Goal: Transaction & Acquisition: Purchase product/service

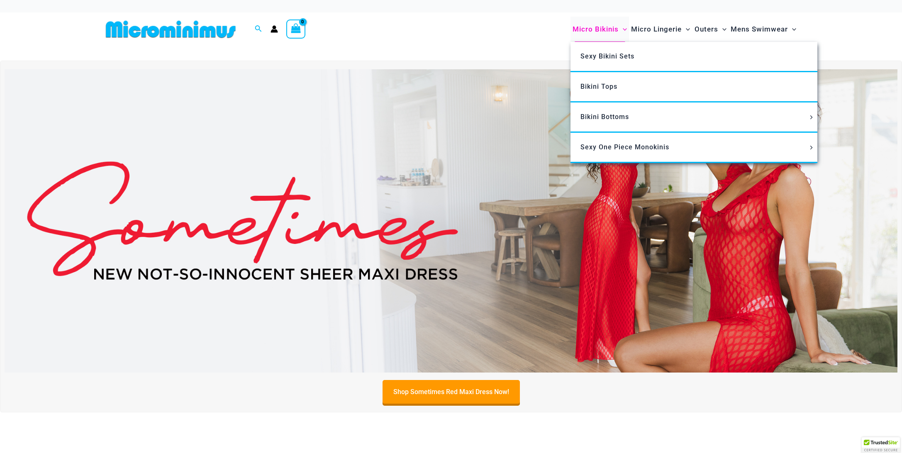
click at [590, 30] on span "Micro Bikinis" at bounding box center [596, 29] width 46 height 21
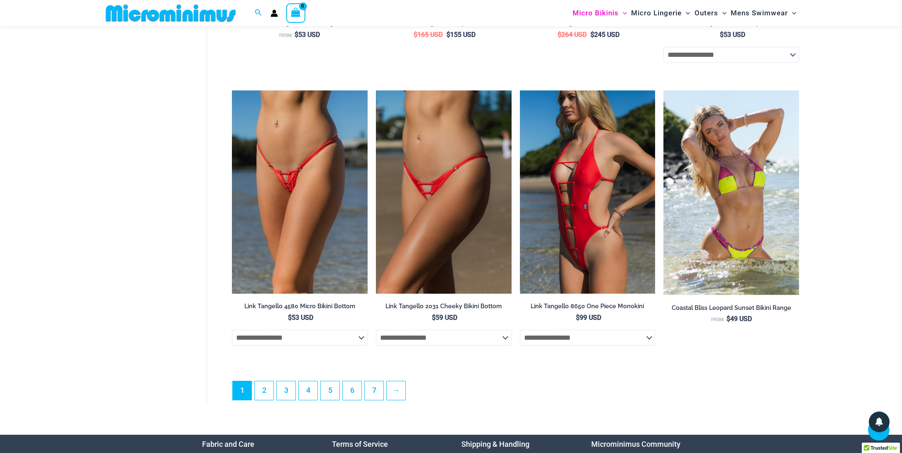
scroll to position [2205, 0]
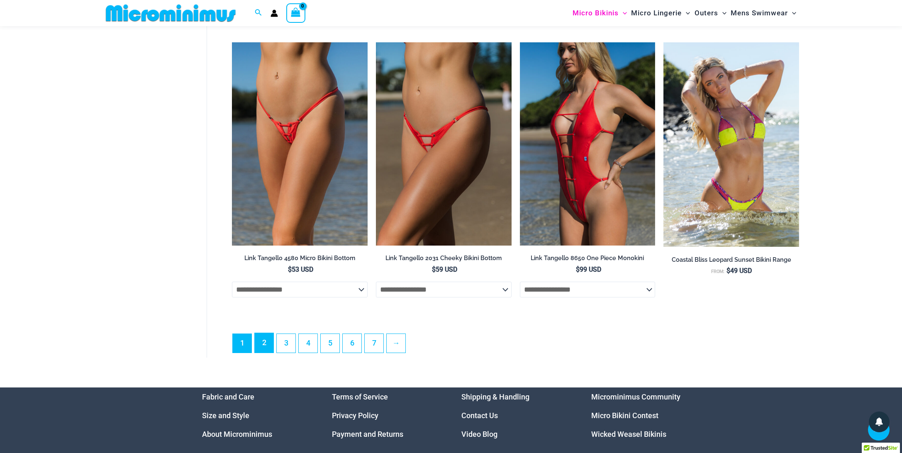
click at [261, 349] on link "2" at bounding box center [264, 342] width 19 height 19
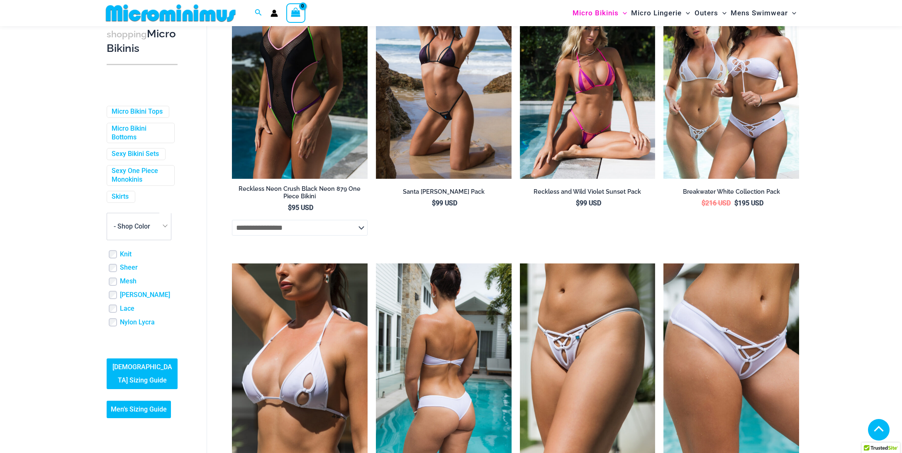
scroll to position [1763, 0]
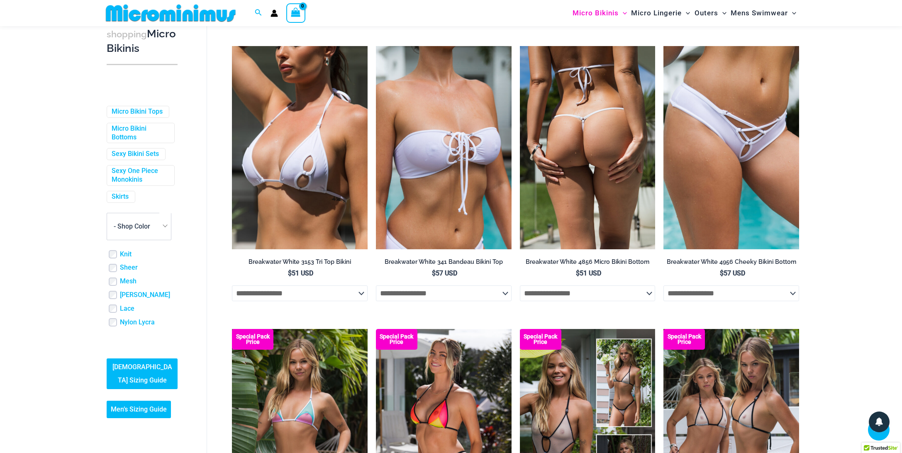
click at [576, 185] on img at bounding box center [588, 147] width 136 height 203
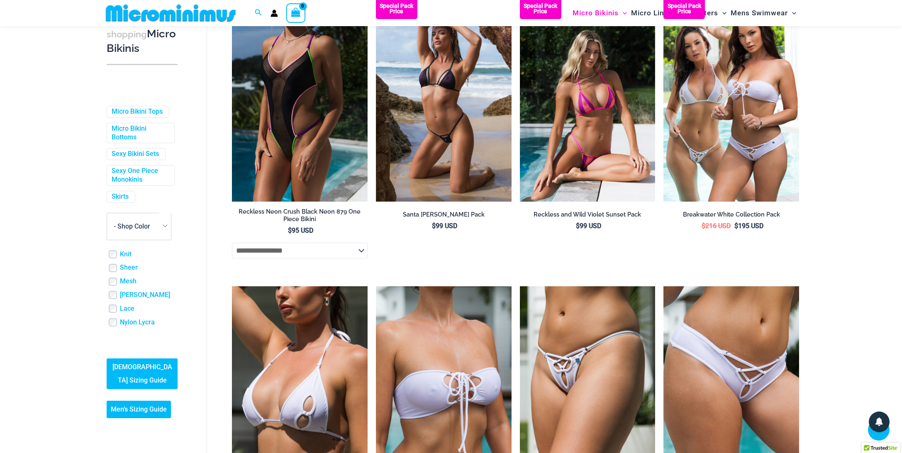
scroll to position [1376, 0]
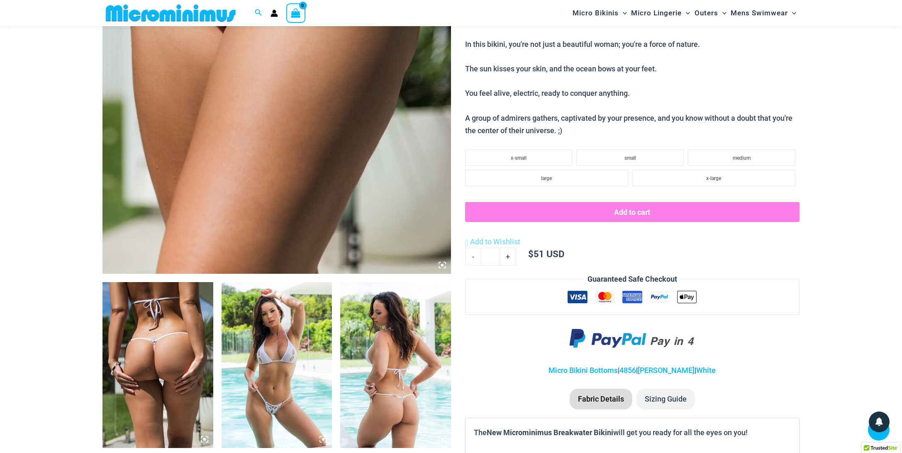
scroll to position [490, 0]
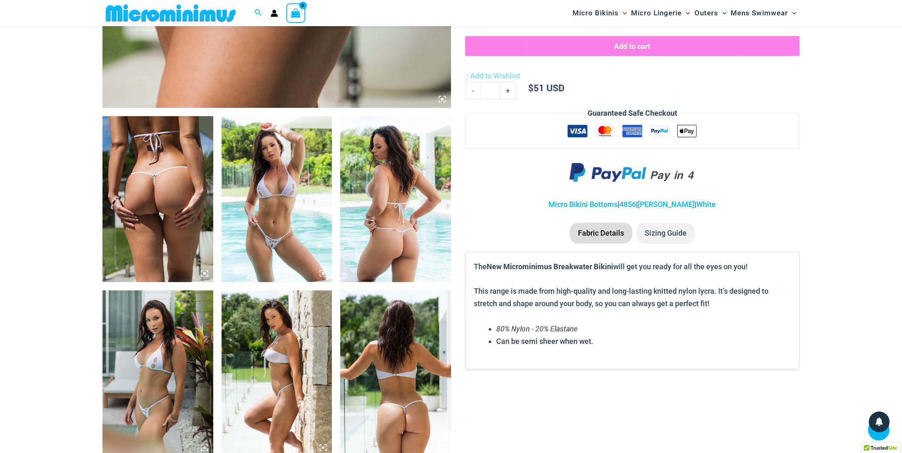
click at [323, 274] on icon at bounding box center [323, 273] width 2 height 2
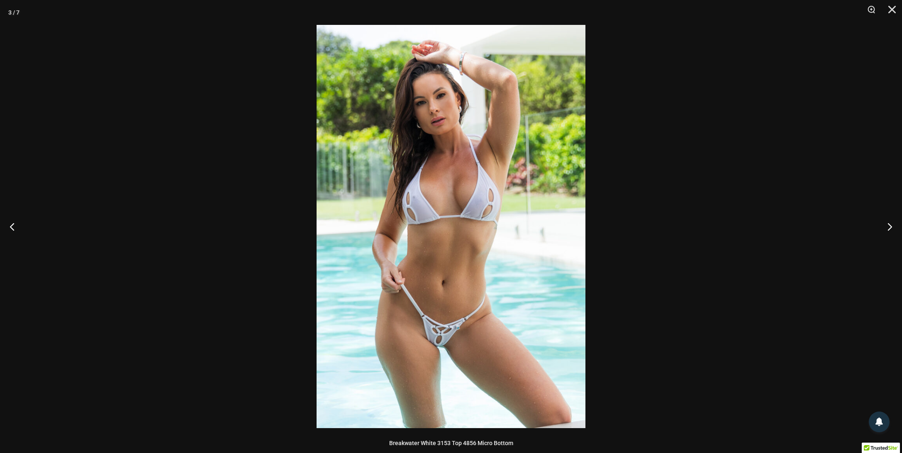
click at [470, 231] on img at bounding box center [451, 226] width 269 height 403
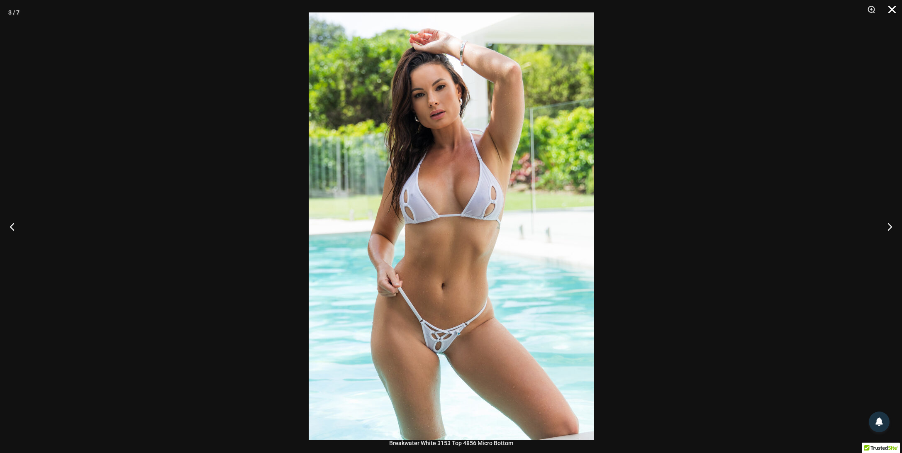
click at [890, 9] on button "Close" at bounding box center [889, 12] width 21 height 25
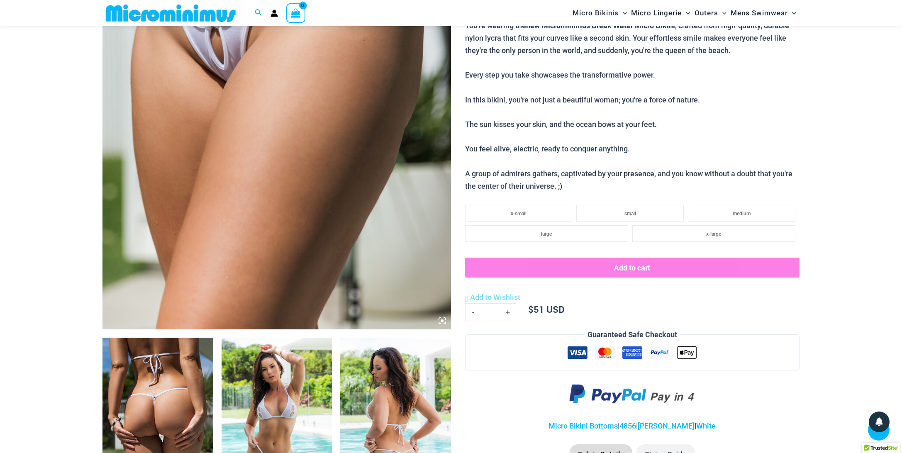
scroll to position [0, 0]
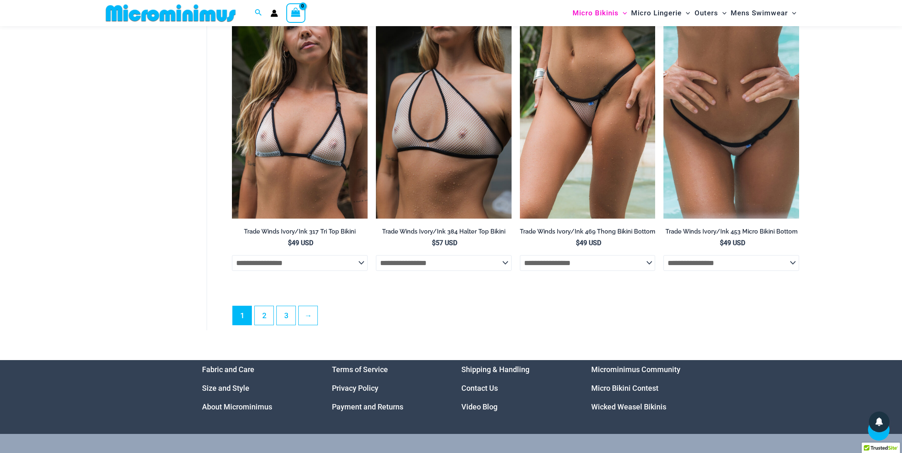
scroll to position [2316, 0]
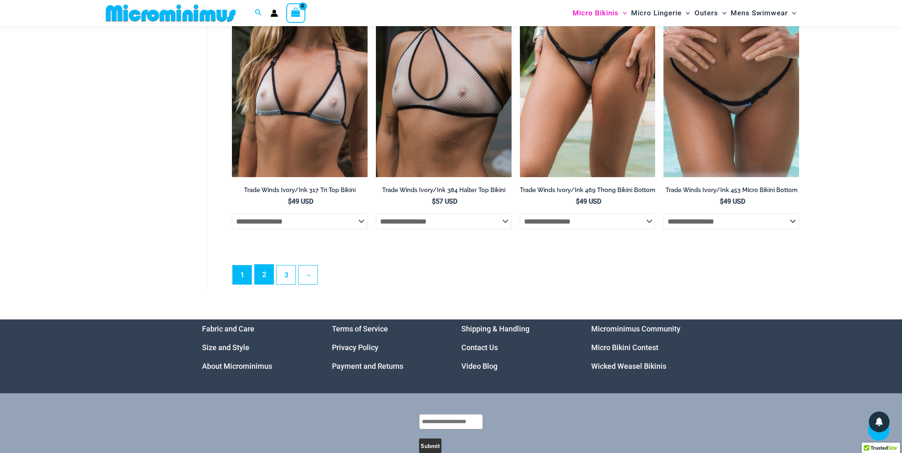
click at [259, 284] on link "2" at bounding box center [264, 274] width 19 height 19
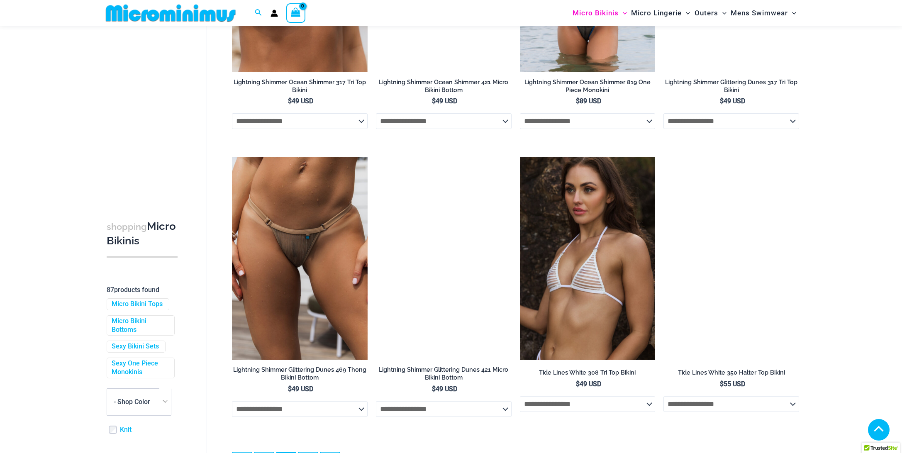
scroll to position [2153, 0]
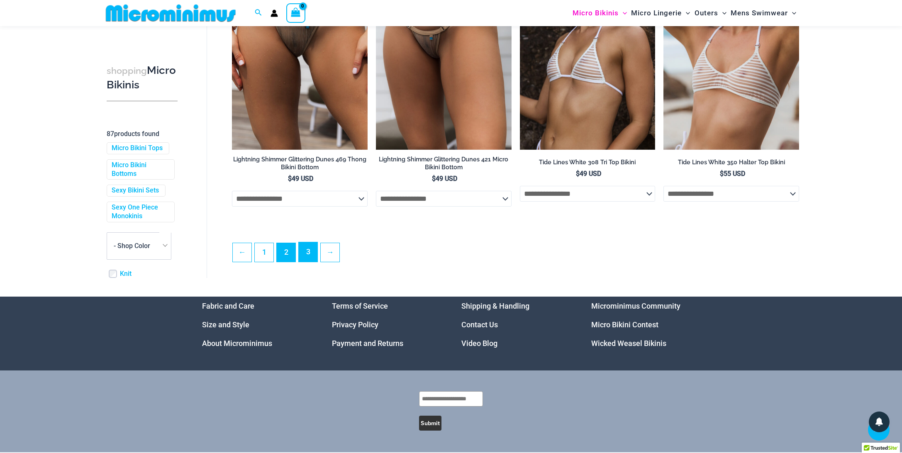
click at [311, 259] on link "3" at bounding box center [308, 251] width 19 height 19
click at [302, 253] on link "3" at bounding box center [308, 251] width 19 height 19
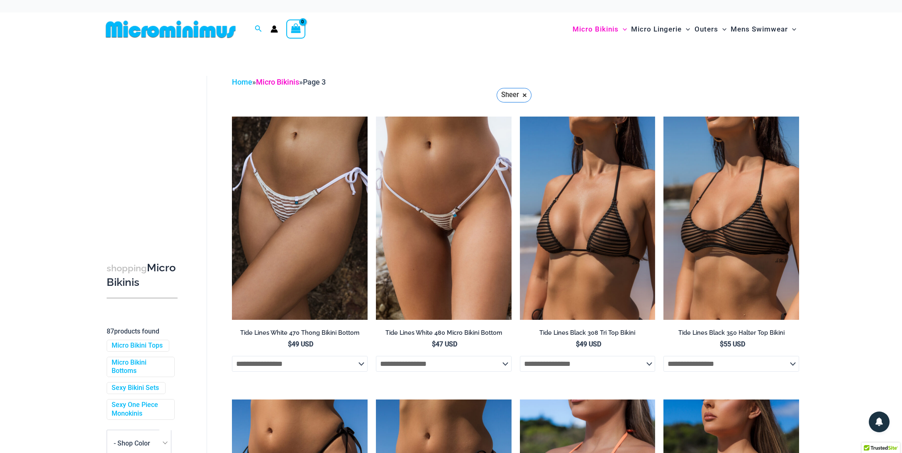
click at [274, 80] on link "Micro Bikinis" at bounding box center [277, 82] width 43 height 9
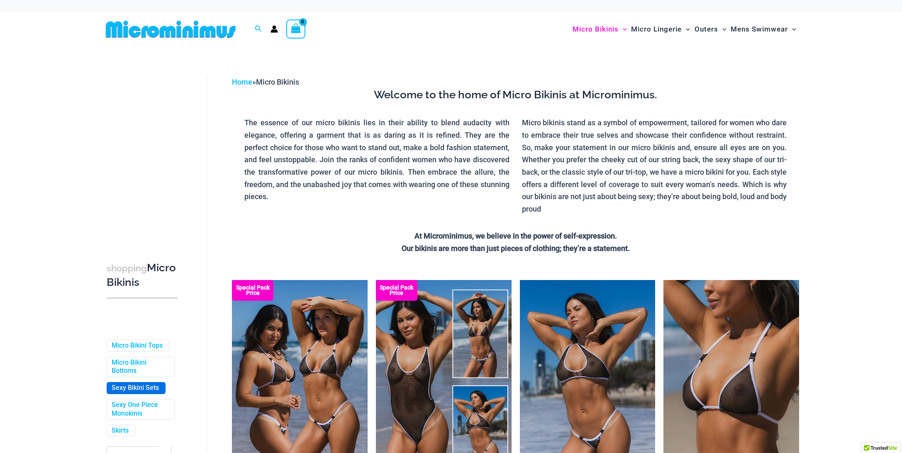
click at [146, 390] on span "Sexy Bikini Sets" at bounding box center [136, 388] width 58 height 11
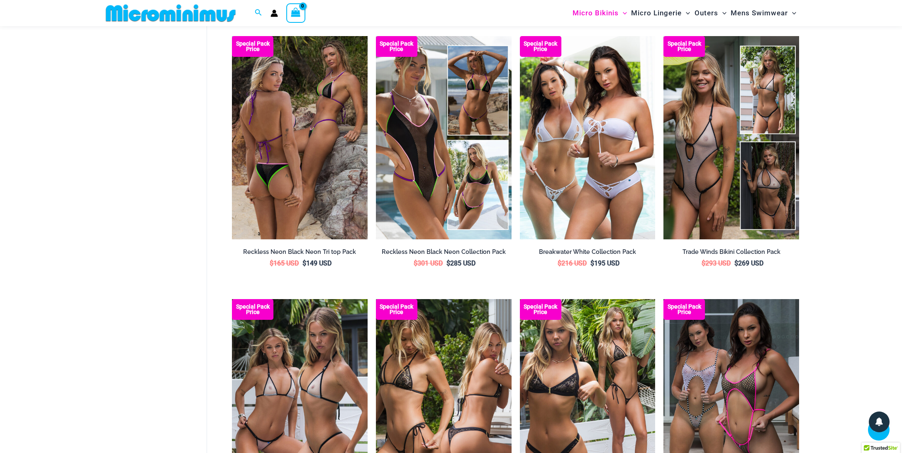
scroll to position [1154, 0]
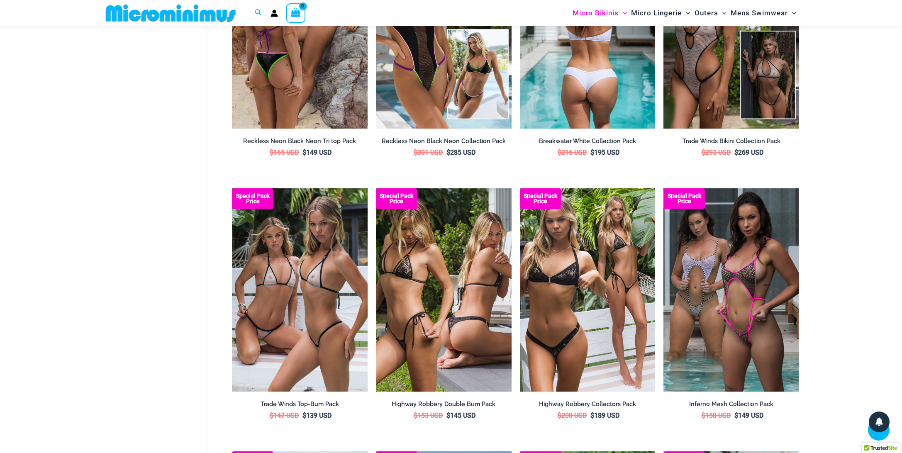
click at [616, 100] on img at bounding box center [588, 26] width 136 height 203
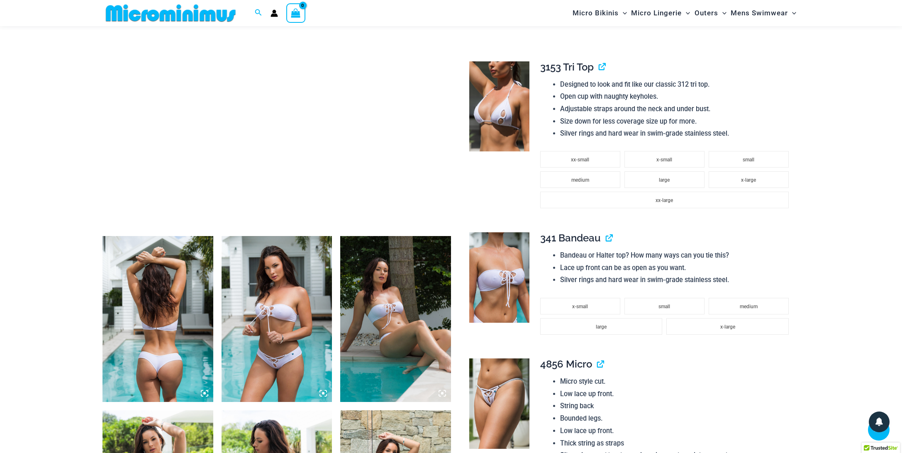
scroll to position [321, 0]
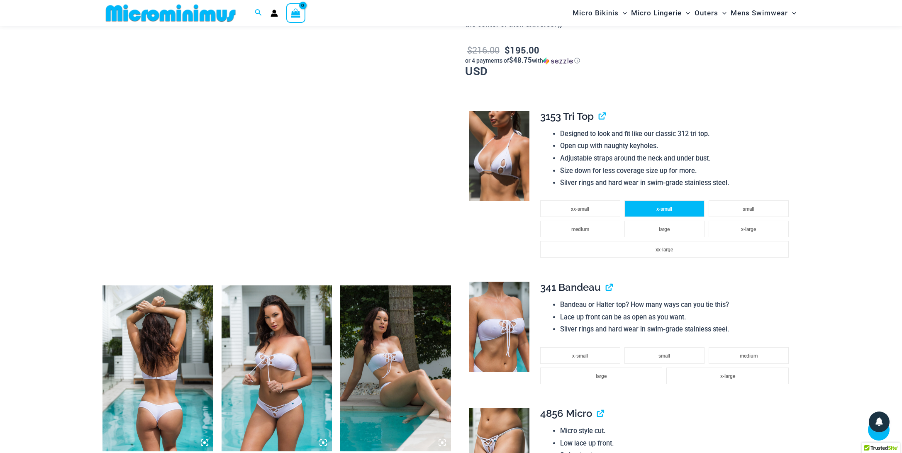
click at [661, 205] on li "x-small" at bounding box center [664, 208] width 80 height 17
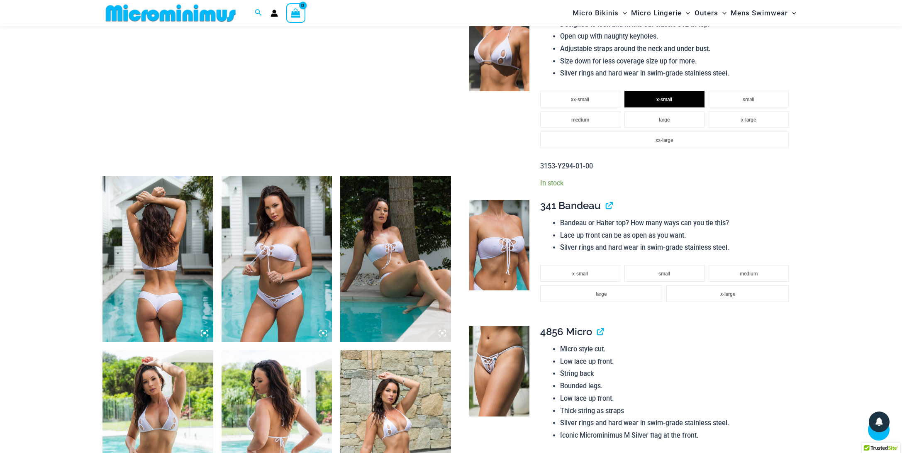
scroll to position [431, 0]
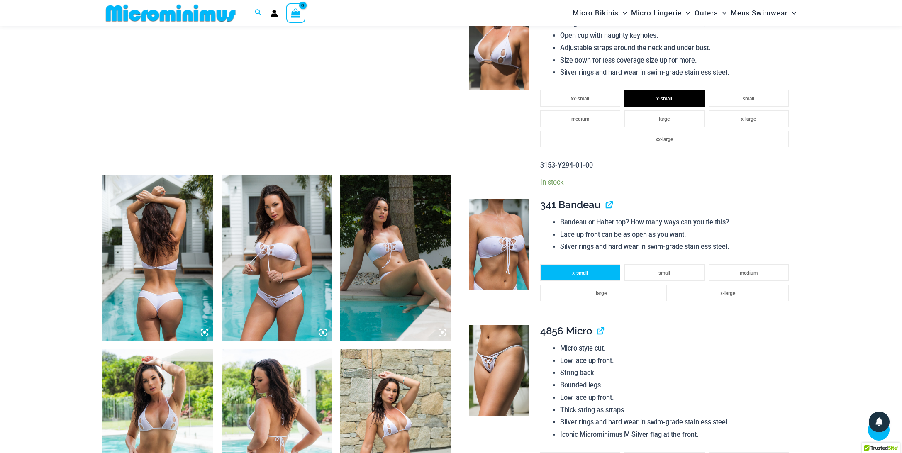
click at [581, 270] on span "x-small" at bounding box center [580, 273] width 16 height 6
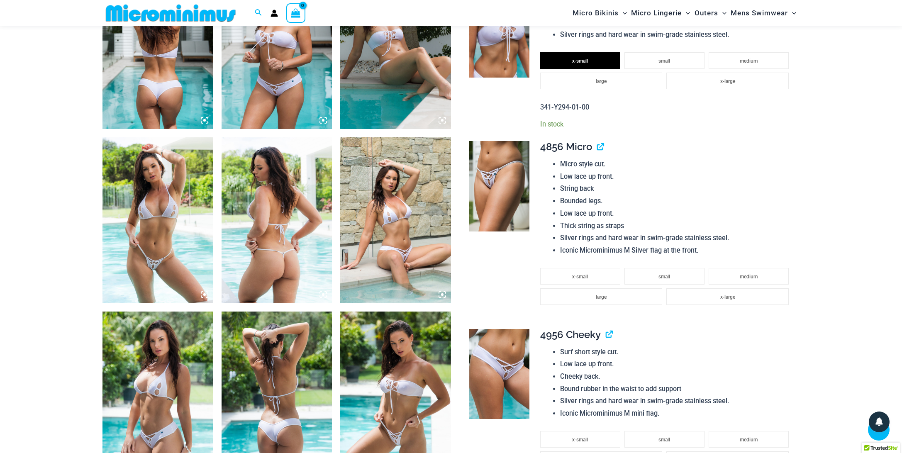
scroll to position [653, 0]
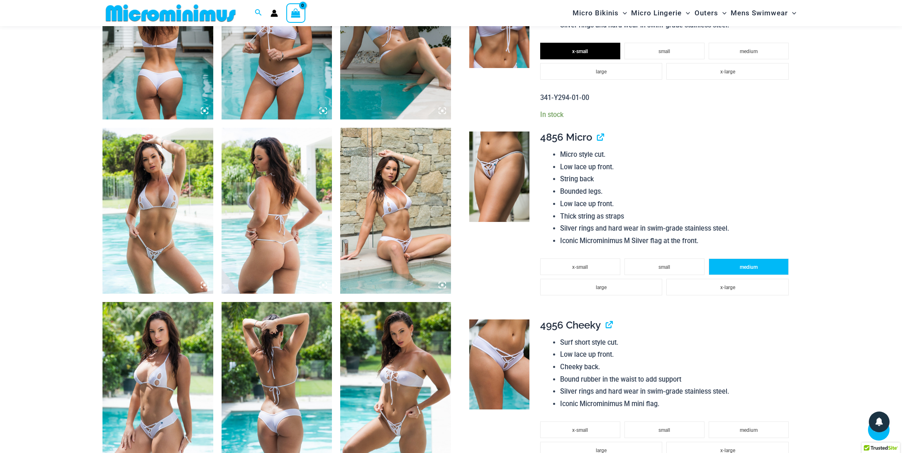
click at [736, 266] on li "medium" at bounding box center [749, 266] width 80 height 17
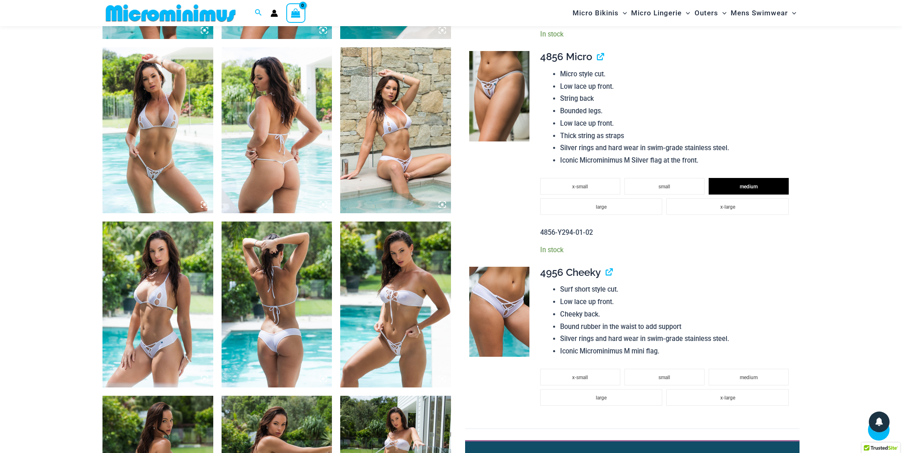
scroll to position [874, 0]
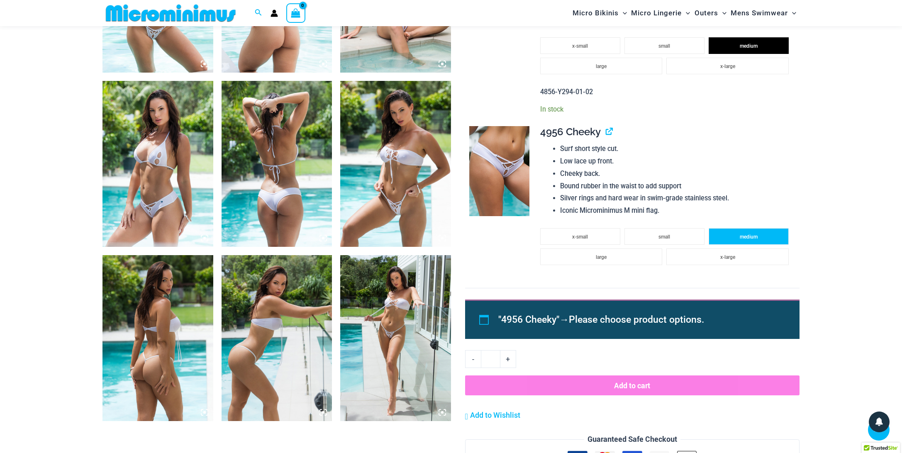
click at [738, 231] on li "medium" at bounding box center [749, 236] width 80 height 17
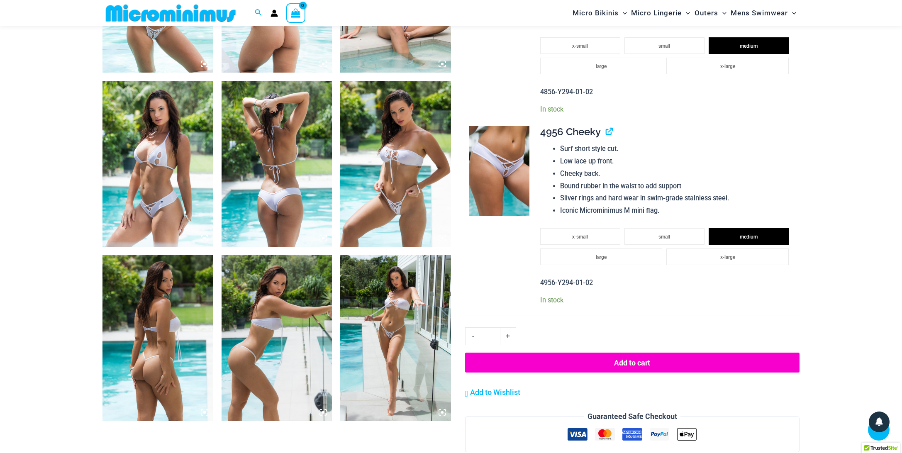
click at [413, 314] on img at bounding box center [395, 338] width 111 height 166
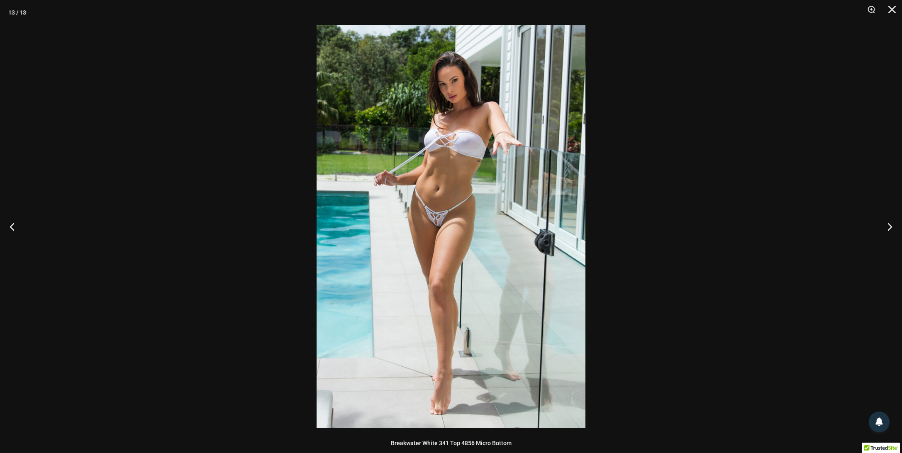
click at [485, 184] on img at bounding box center [451, 226] width 269 height 403
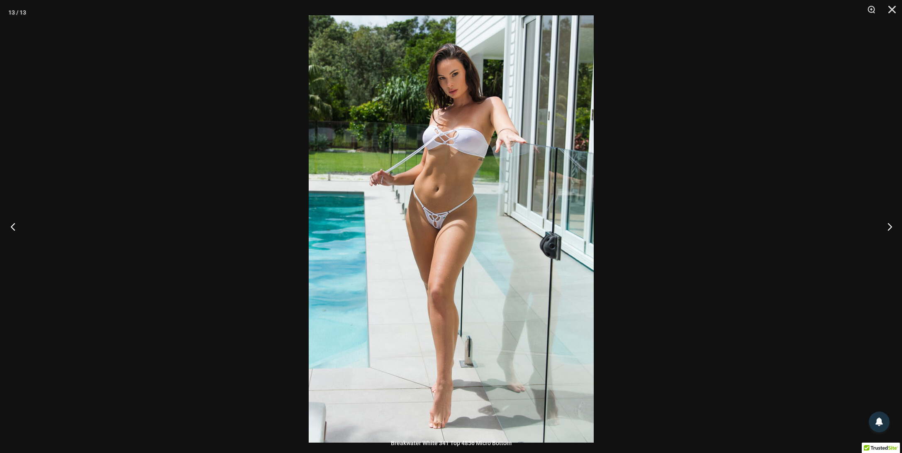
click at [14, 225] on button "Previous" at bounding box center [15, 226] width 31 height 41
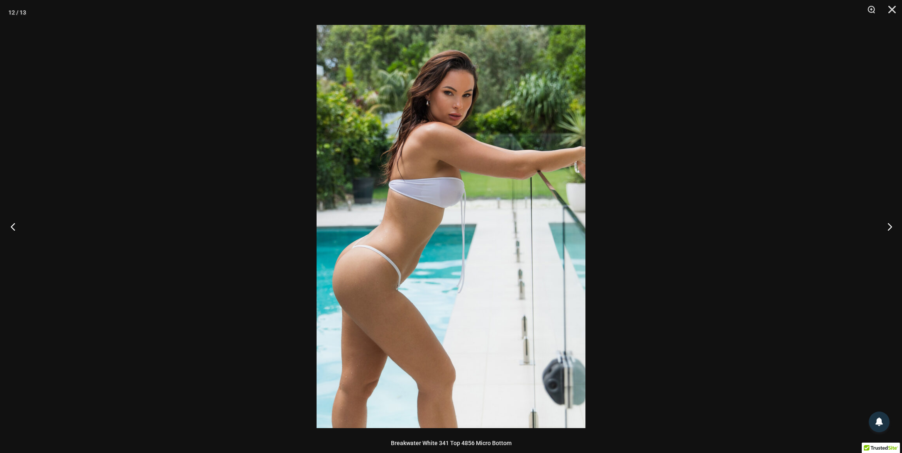
click at [14, 225] on button "Previous" at bounding box center [15, 226] width 31 height 41
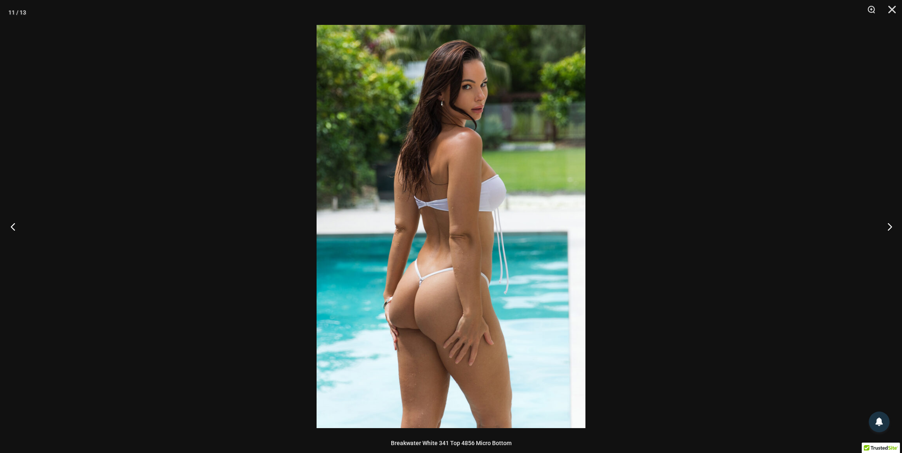
click at [14, 225] on button "Previous" at bounding box center [15, 226] width 31 height 41
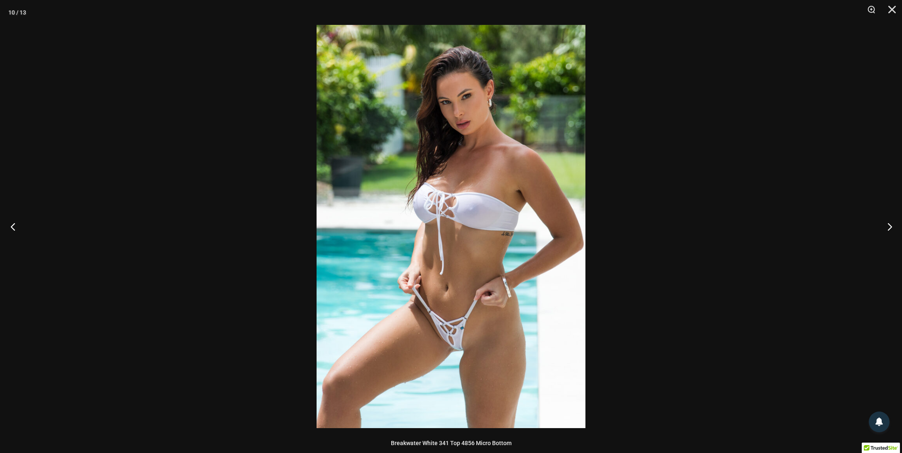
click at [14, 225] on button "Previous" at bounding box center [15, 226] width 31 height 41
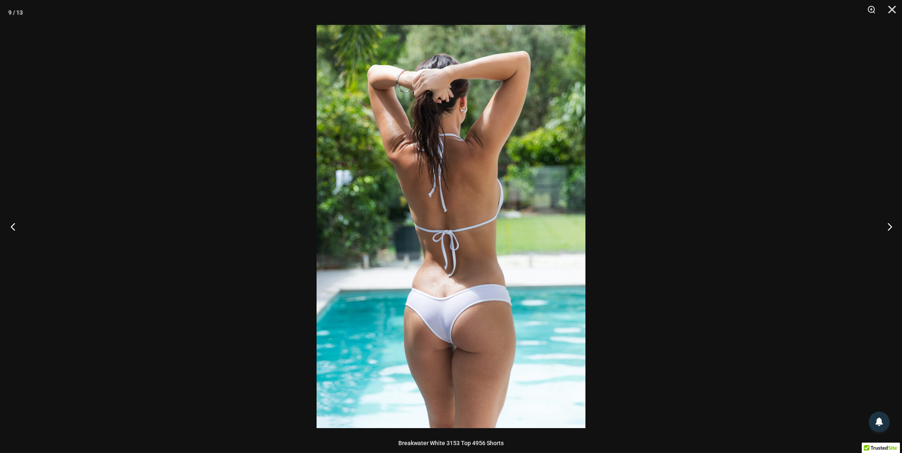
click at [14, 225] on button "Previous" at bounding box center [15, 226] width 31 height 41
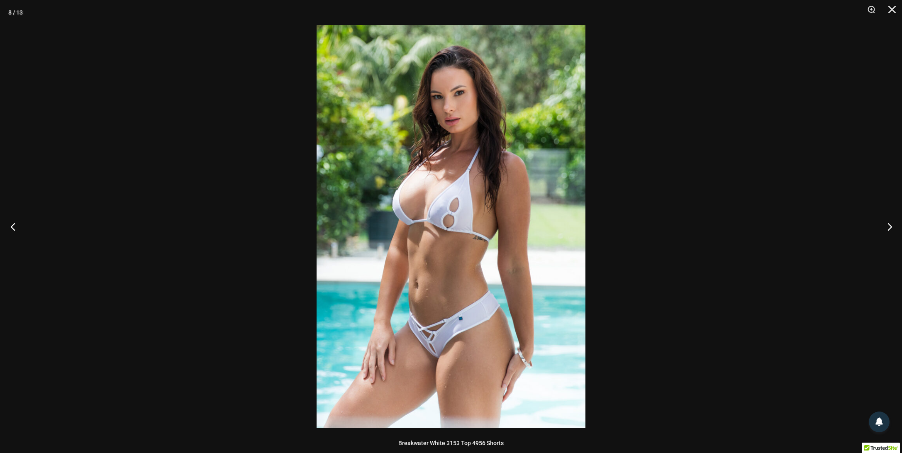
click at [14, 225] on button "Previous" at bounding box center [15, 226] width 31 height 41
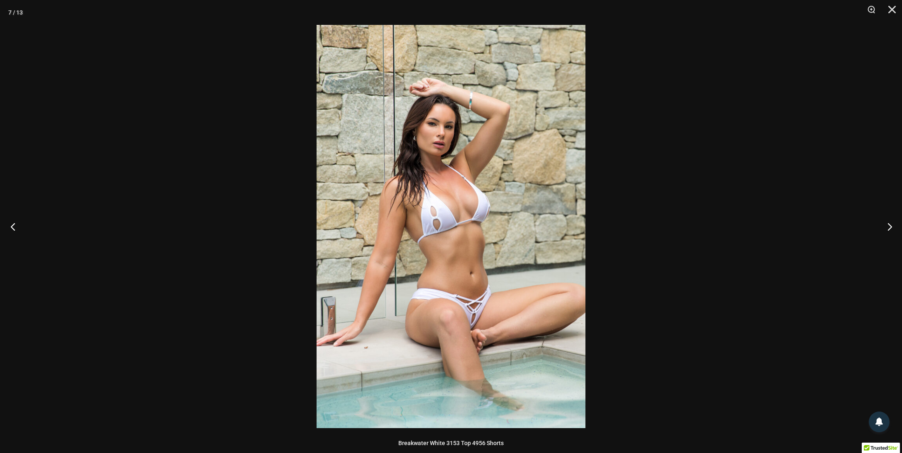
click at [14, 225] on button "Previous" at bounding box center [15, 226] width 31 height 41
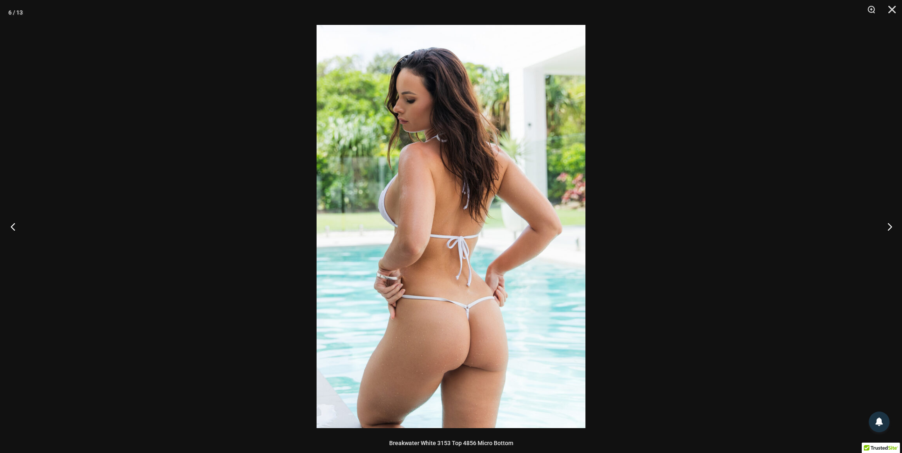
click at [14, 225] on button "Previous" at bounding box center [15, 226] width 31 height 41
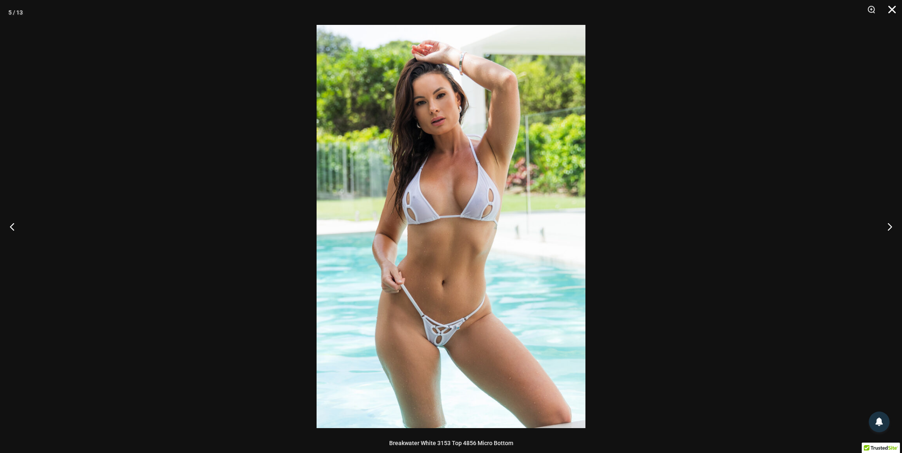
click at [887, 10] on button "Close" at bounding box center [889, 12] width 21 height 25
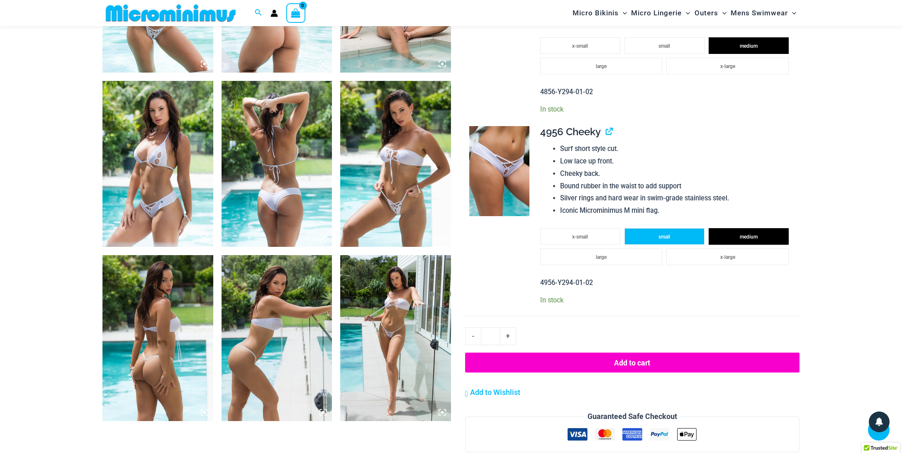
click at [646, 232] on li "small" at bounding box center [664, 236] width 80 height 17
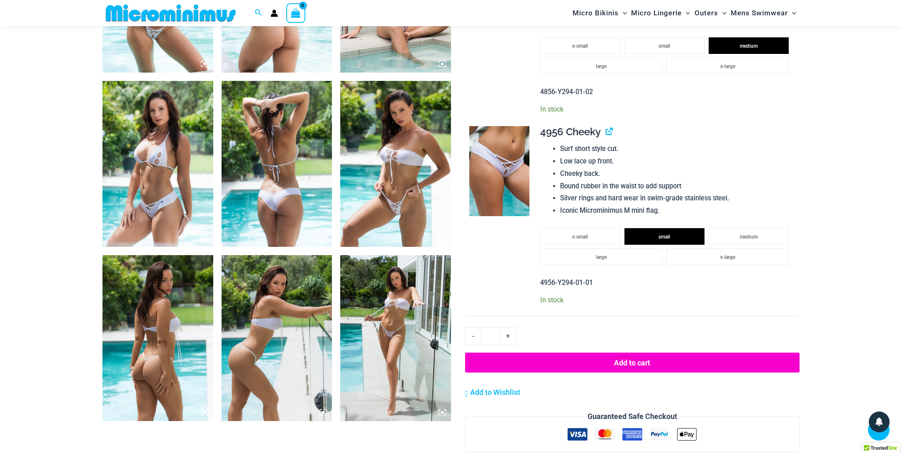
scroll to position [708, 0]
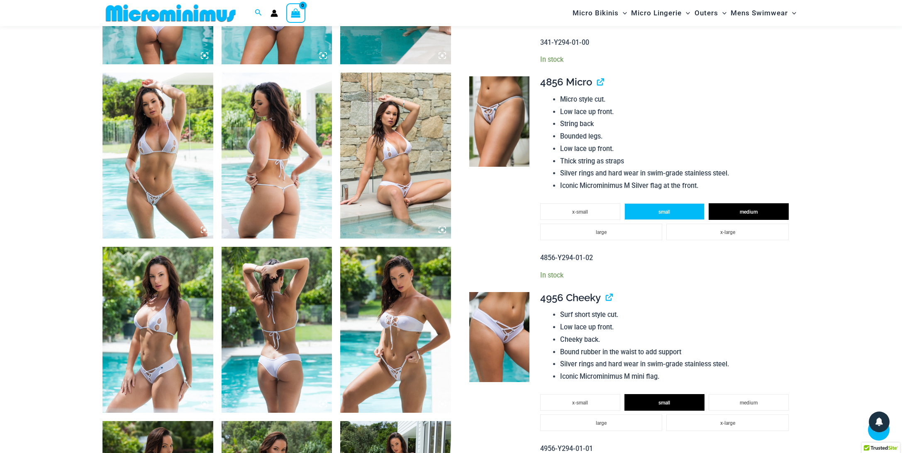
drag, startPoint x: 657, startPoint y: 214, endPoint x: 662, endPoint y: 211, distance: 5.6
click at [657, 214] on li "small" at bounding box center [664, 211] width 80 height 17
click at [412, 169] on img at bounding box center [395, 156] width 111 height 166
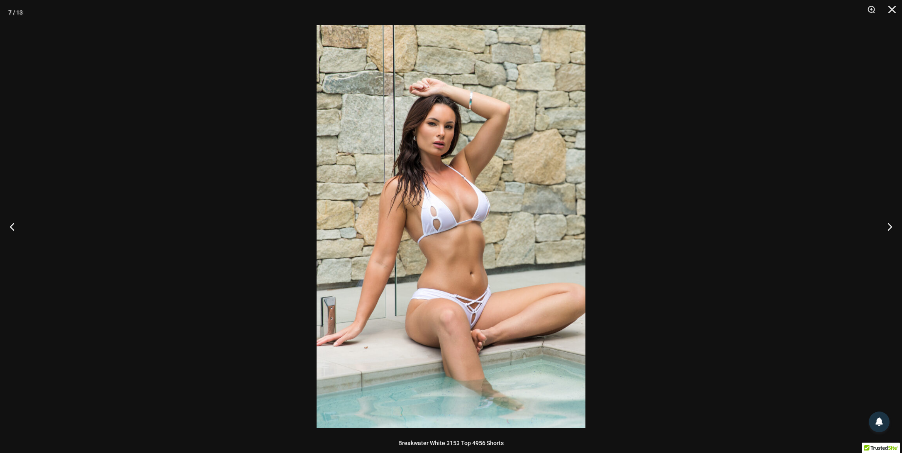
click at [429, 218] on img at bounding box center [451, 226] width 269 height 403
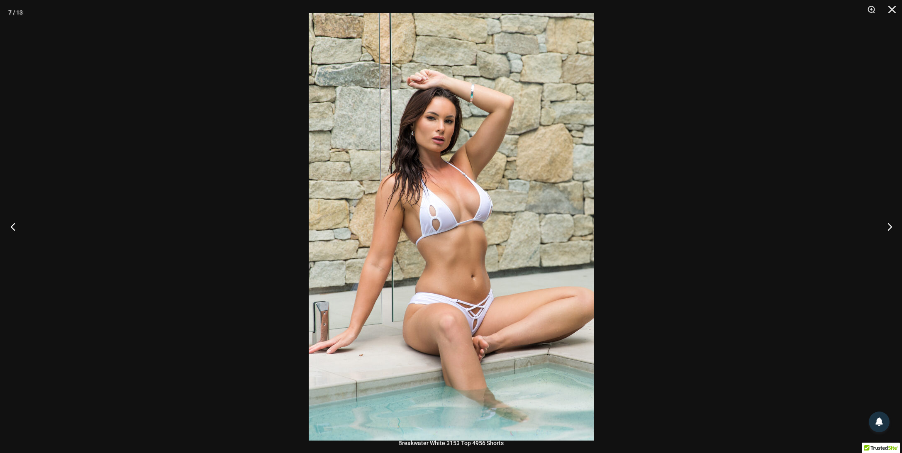
click at [15, 226] on button "Previous" at bounding box center [15, 226] width 31 height 41
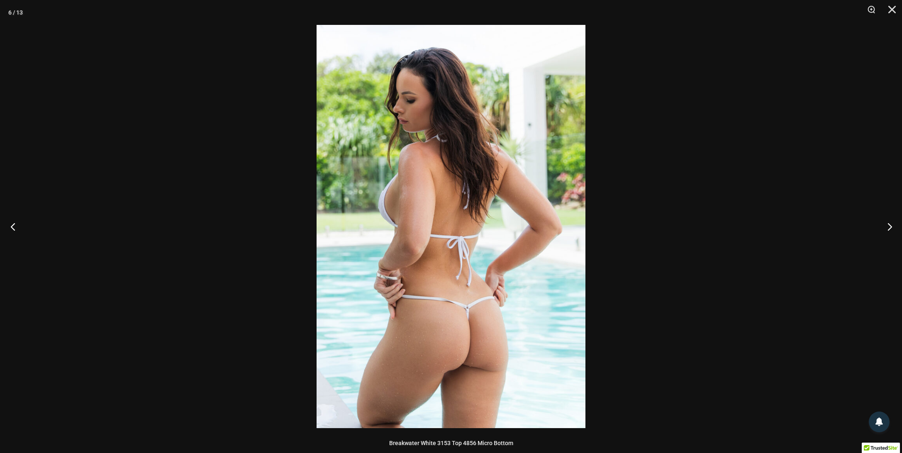
click at [15, 226] on button "Previous" at bounding box center [15, 226] width 31 height 41
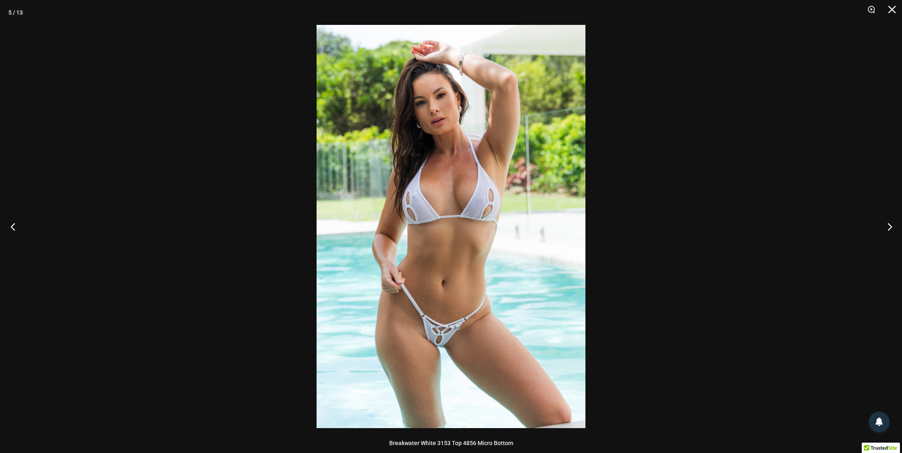
click at [15, 226] on button "Previous" at bounding box center [15, 226] width 31 height 41
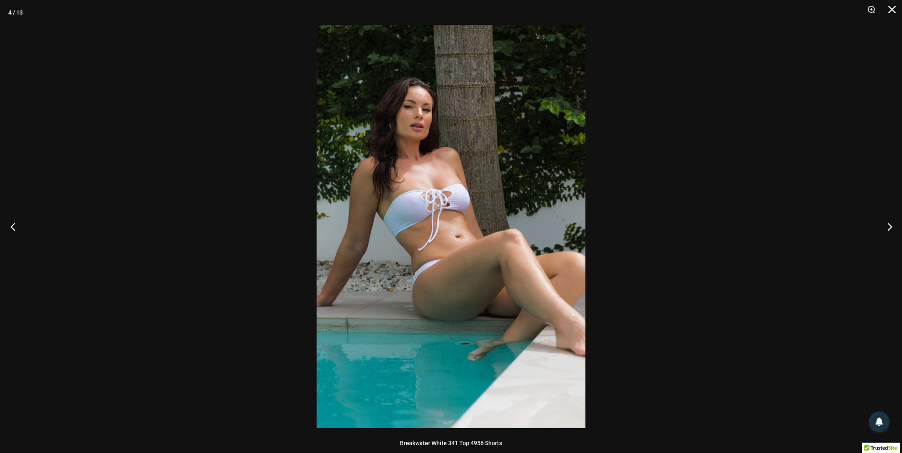
click at [15, 226] on button "Previous" at bounding box center [15, 226] width 31 height 41
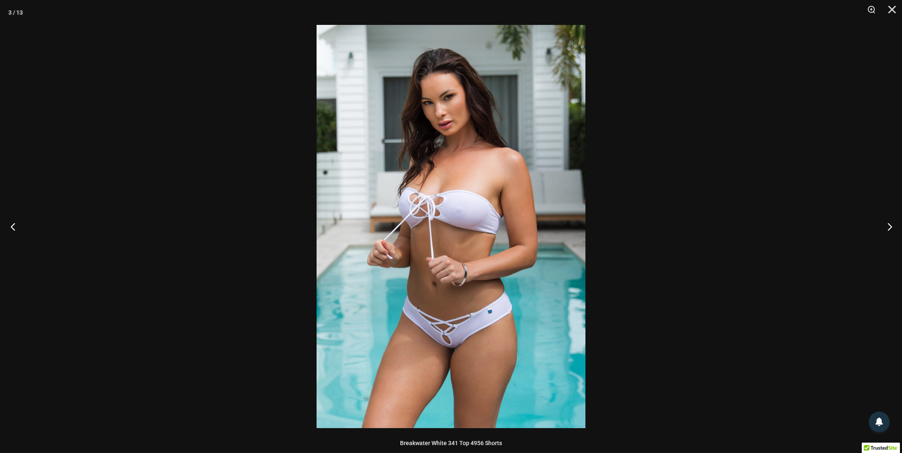
click at [17, 222] on button "Previous" at bounding box center [15, 226] width 31 height 41
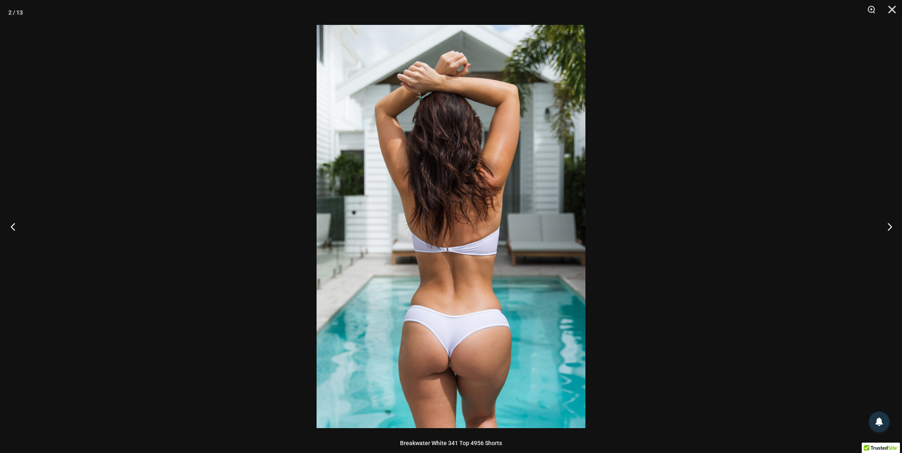
click at [17, 222] on button "Previous" at bounding box center [15, 226] width 31 height 41
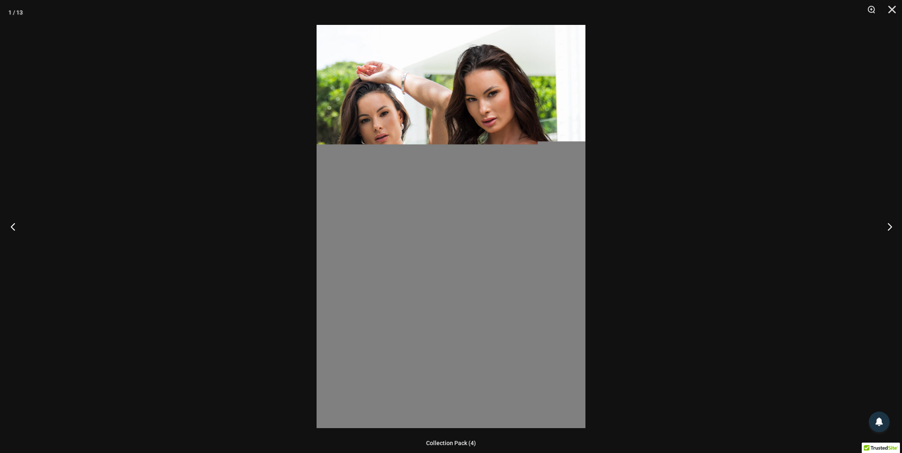
click at [17, 222] on button "Previous" at bounding box center [15, 226] width 31 height 41
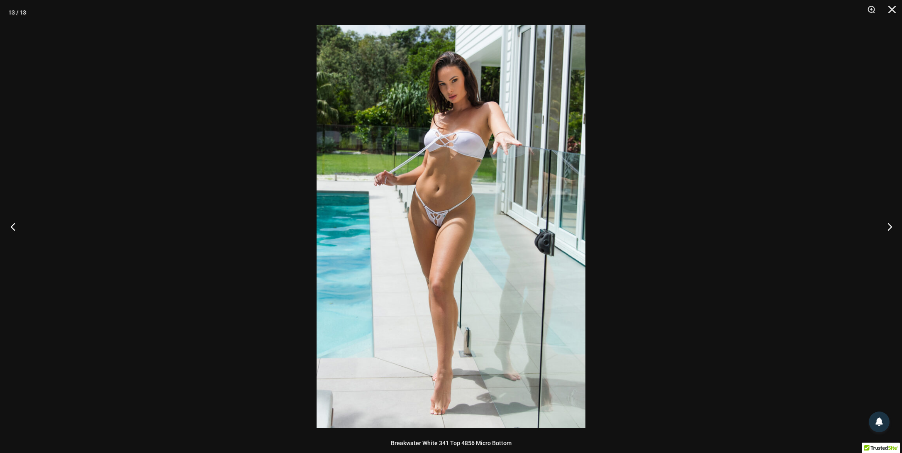
click at [17, 222] on button "Previous" at bounding box center [15, 226] width 31 height 41
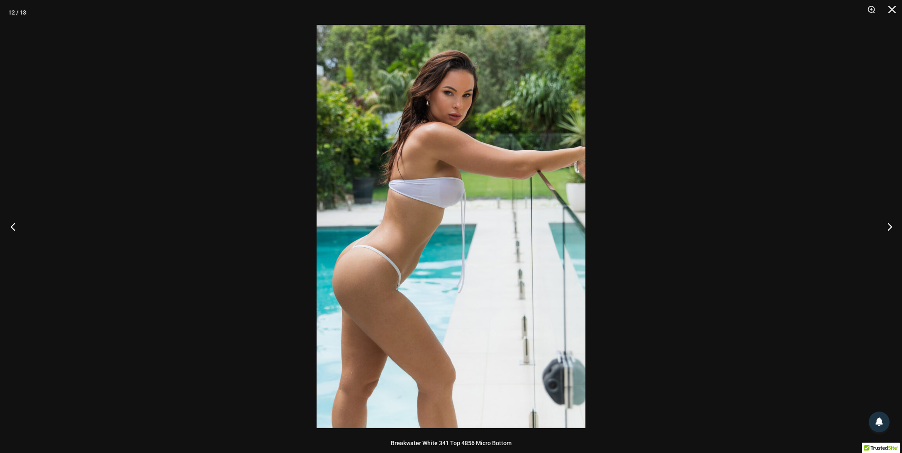
click at [17, 222] on button "Previous" at bounding box center [15, 226] width 31 height 41
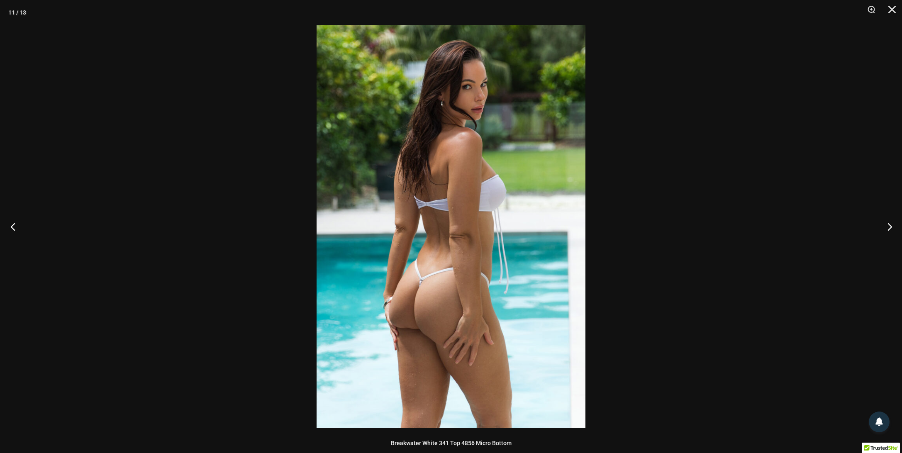
click at [17, 222] on button "Previous" at bounding box center [15, 226] width 31 height 41
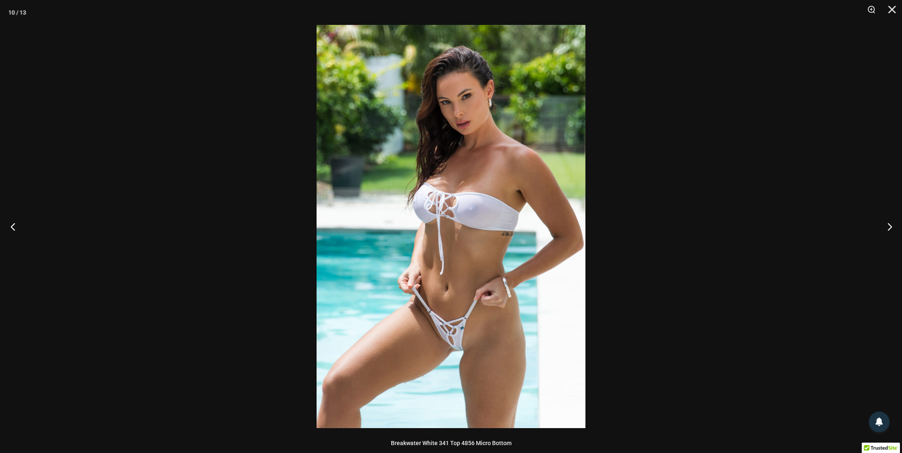
click at [17, 222] on button "Previous" at bounding box center [15, 226] width 31 height 41
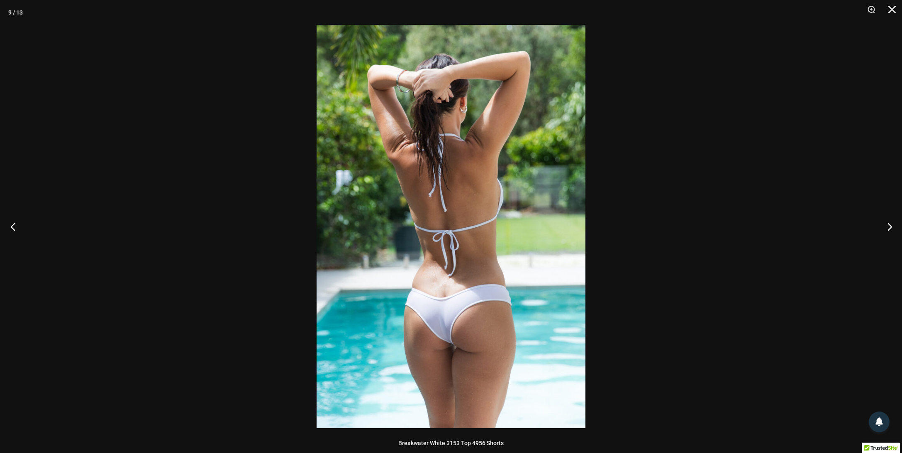
click at [17, 222] on button "Previous" at bounding box center [15, 226] width 31 height 41
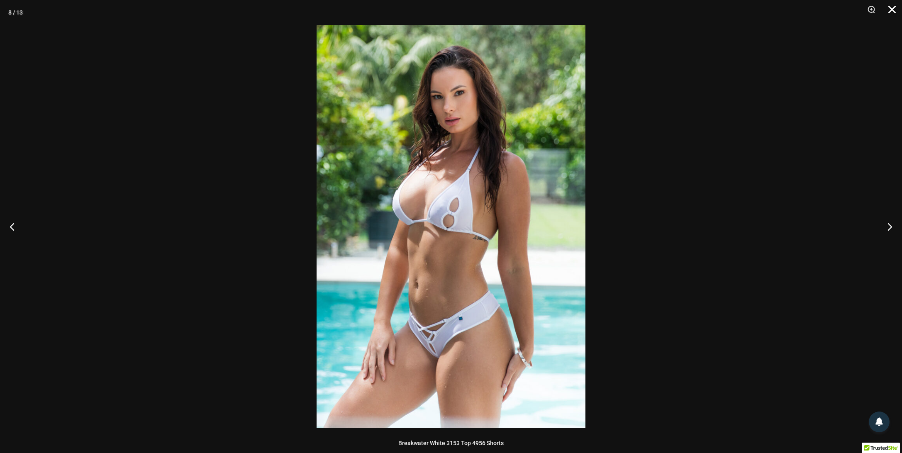
click at [894, 10] on button "Close" at bounding box center [889, 12] width 21 height 25
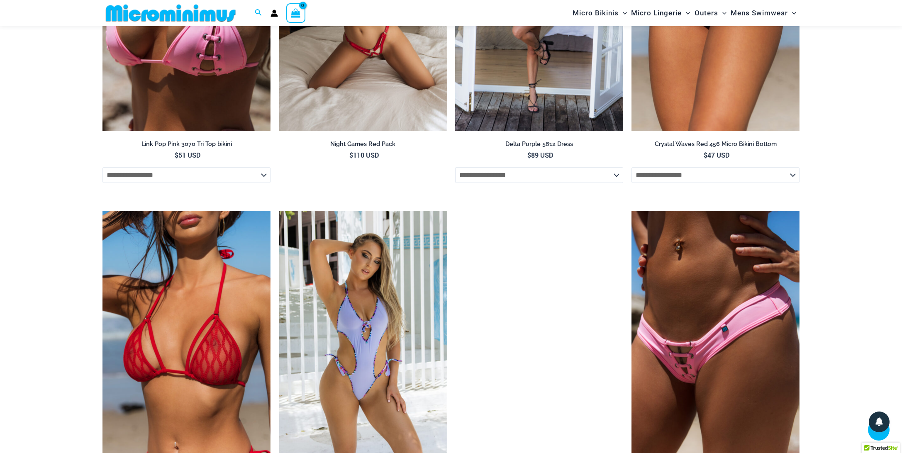
scroll to position [1815, 0]
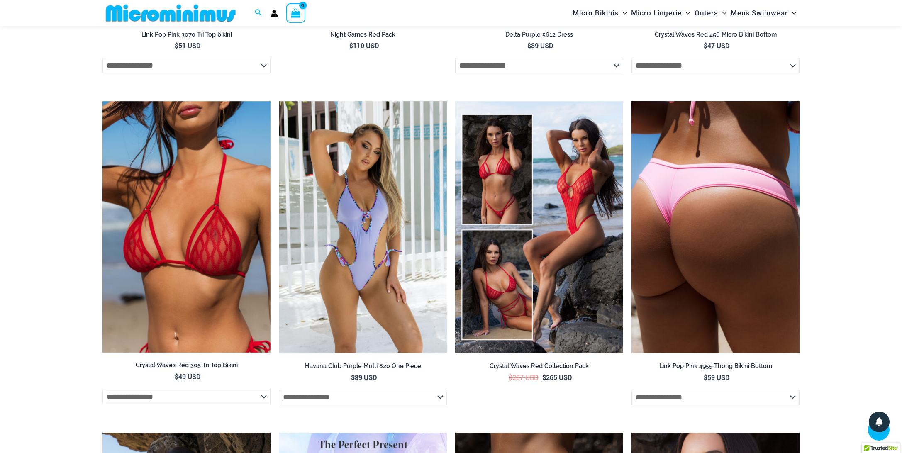
click at [760, 227] on img at bounding box center [715, 227] width 168 height 252
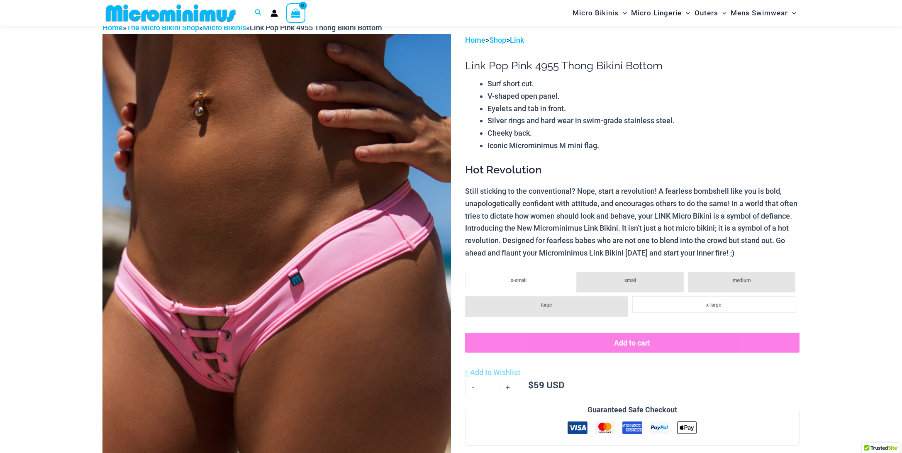
scroll to position [214, 0]
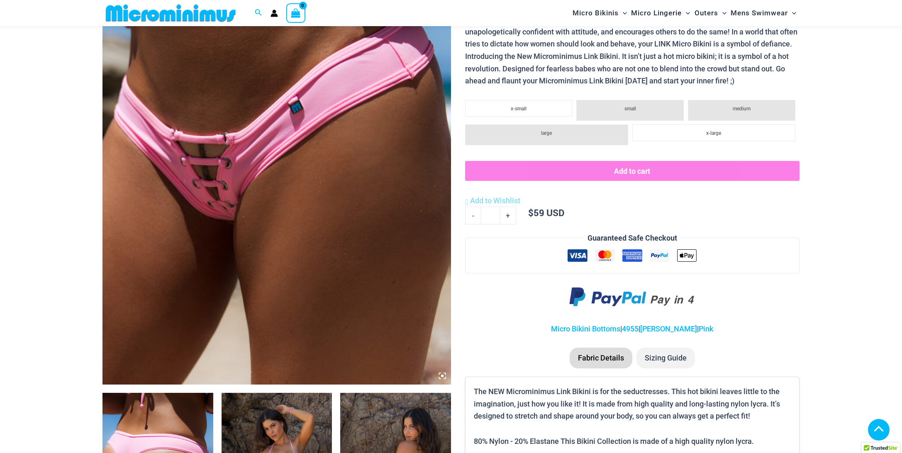
click at [210, 225] on img at bounding box center [276, 123] width 348 height 523
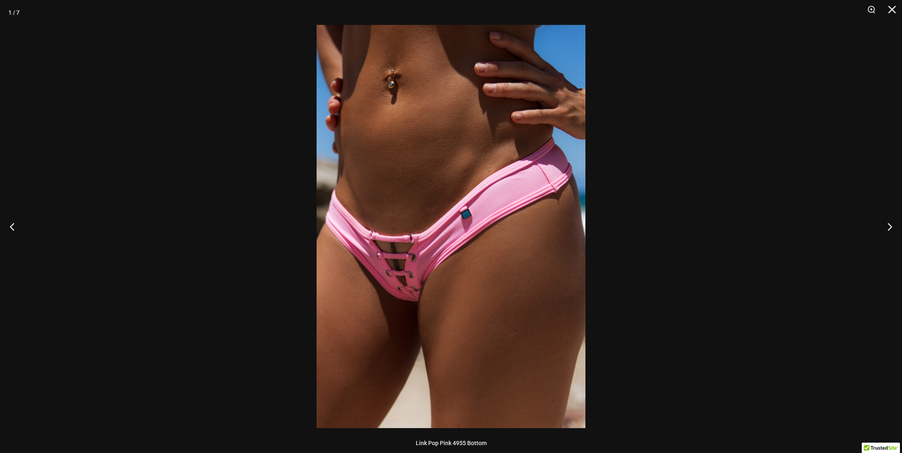
click at [469, 218] on img at bounding box center [451, 226] width 269 height 403
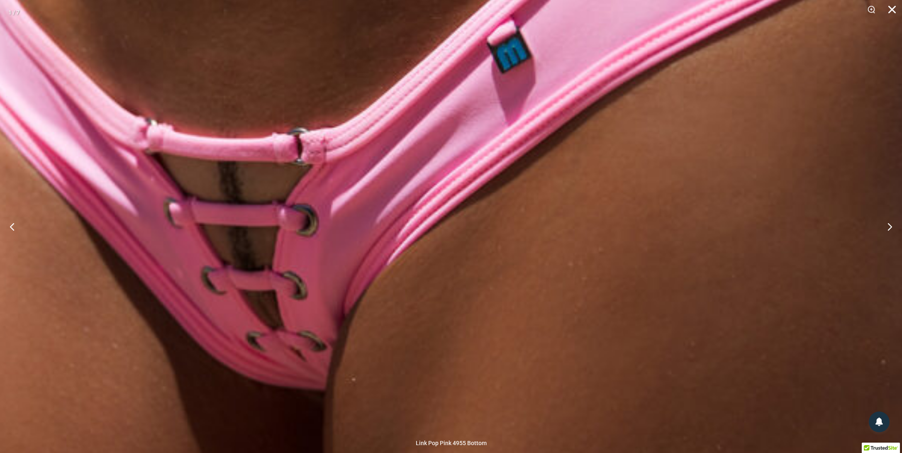
click at [895, 12] on button "Close" at bounding box center [889, 12] width 21 height 25
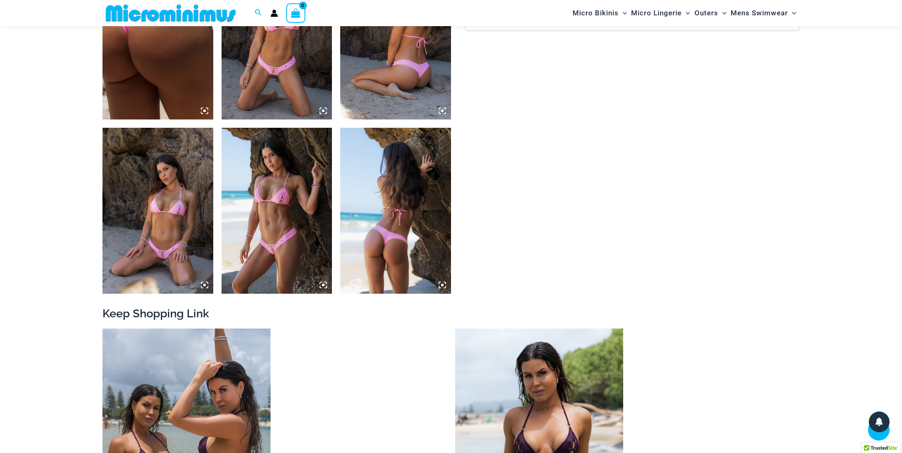
scroll to position [656, 0]
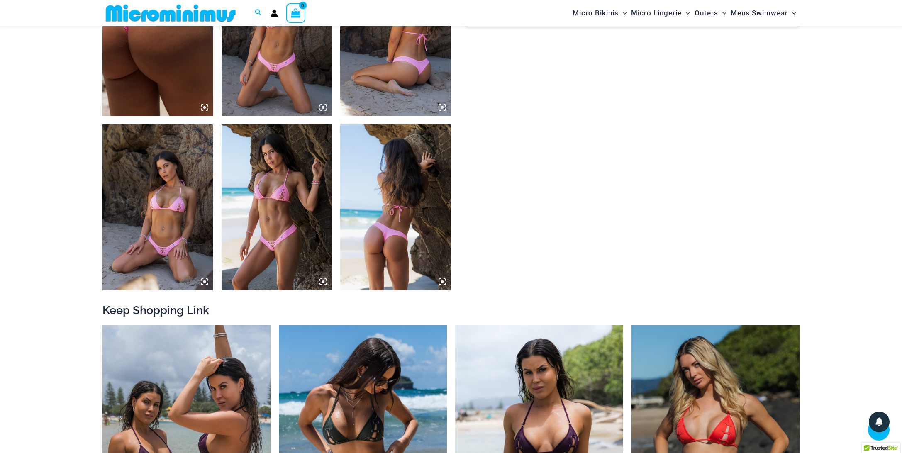
click at [309, 87] on img at bounding box center [277, 33] width 111 height 166
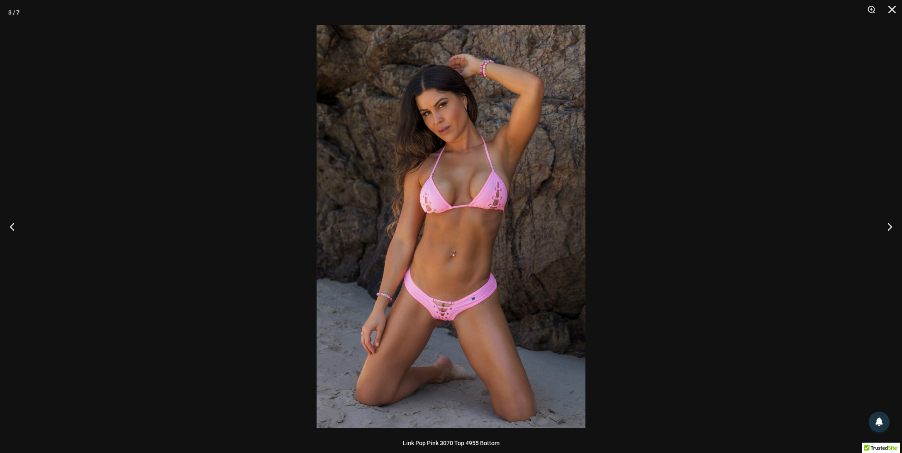
click at [477, 279] on img at bounding box center [451, 226] width 269 height 403
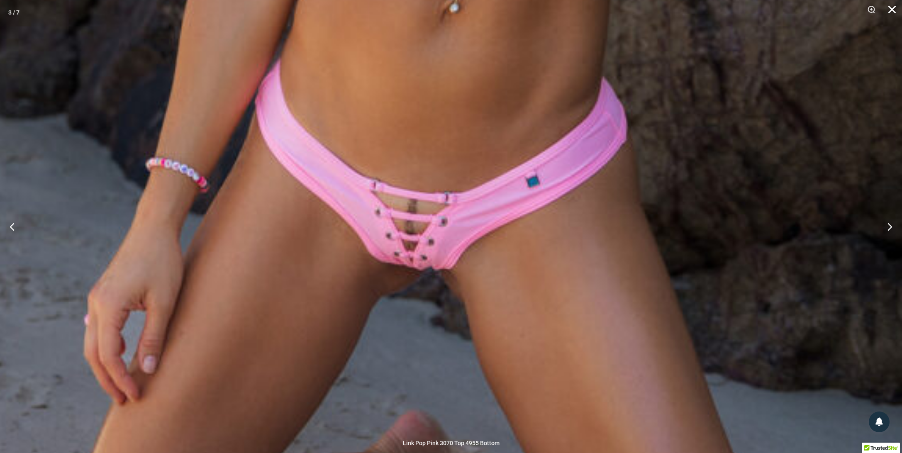
click at [889, 13] on button "Close" at bounding box center [889, 12] width 21 height 25
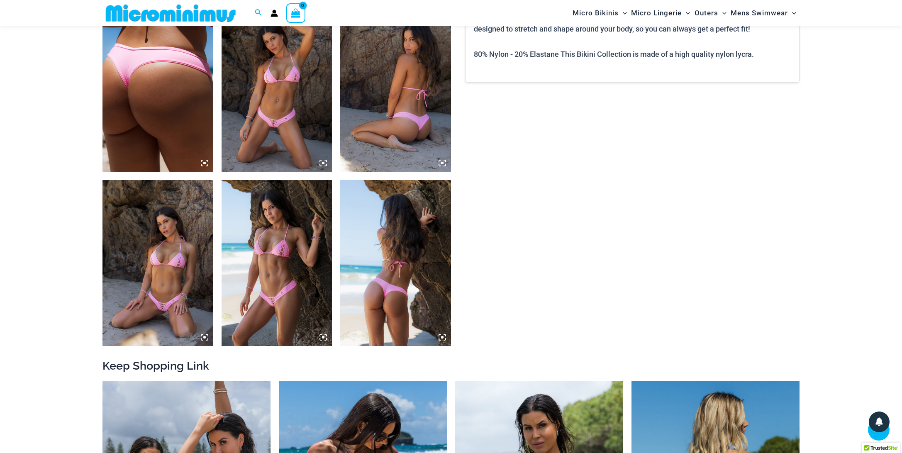
scroll to position [933, 0]
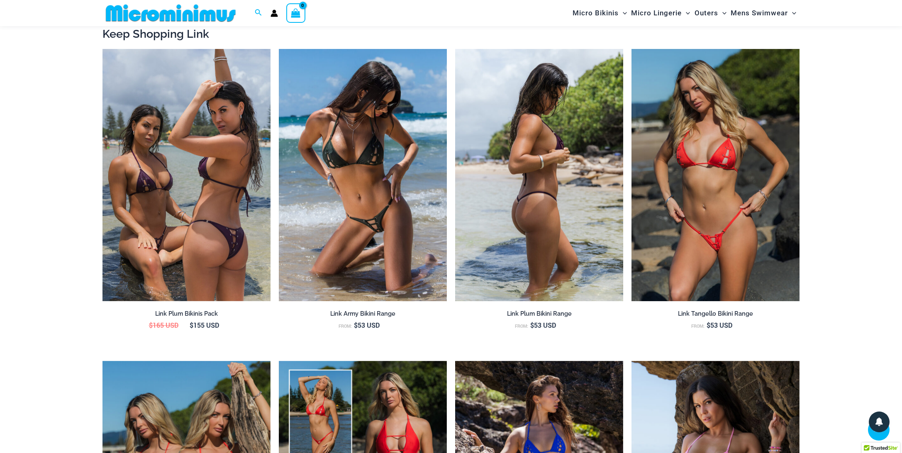
click at [575, 210] on img at bounding box center [539, 175] width 168 height 252
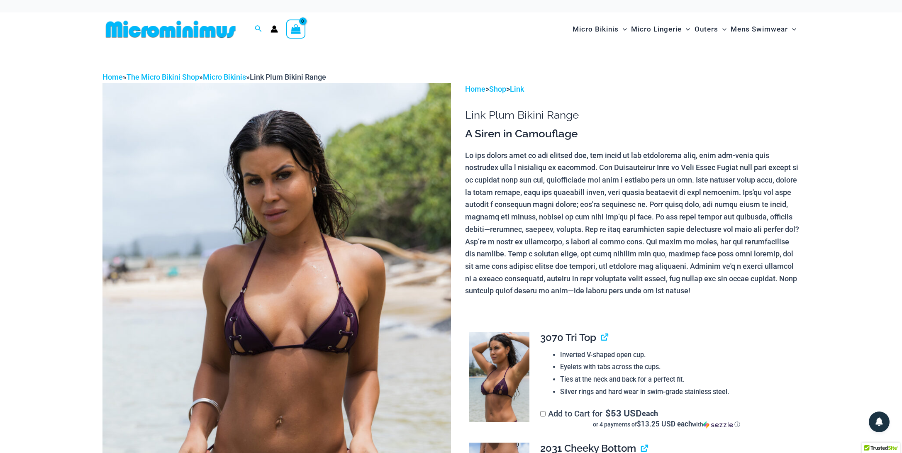
click at [173, 27] on img at bounding box center [170, 29] width 136 height 19
